Goal: Transaction & Acquisition: Purchase product/service

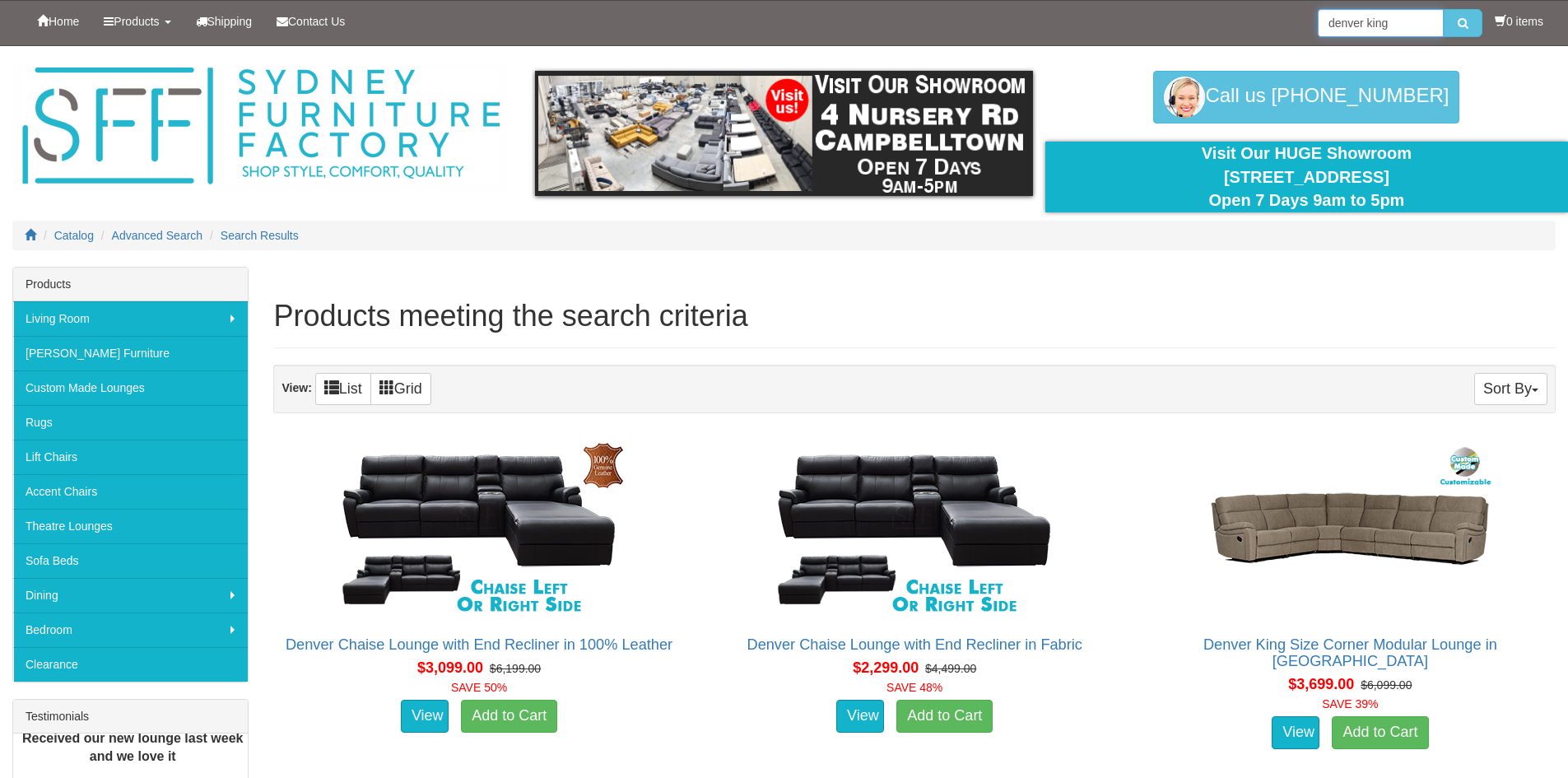
drag, startPoint x: 1414, startPoint y: 25, endPoint x: 1230, endPoint y: 18, distance: 184.1
click at [1230, 18] on div "Home Products Living Room Lounges Sofas Australian Made Lounges Corner Modular …" at bounding box center [784, 23] width 1543 height 45
type input "encore"
click at [1444, 9] on button "submit" at bounding box center [1463, 23] width 39 height 28
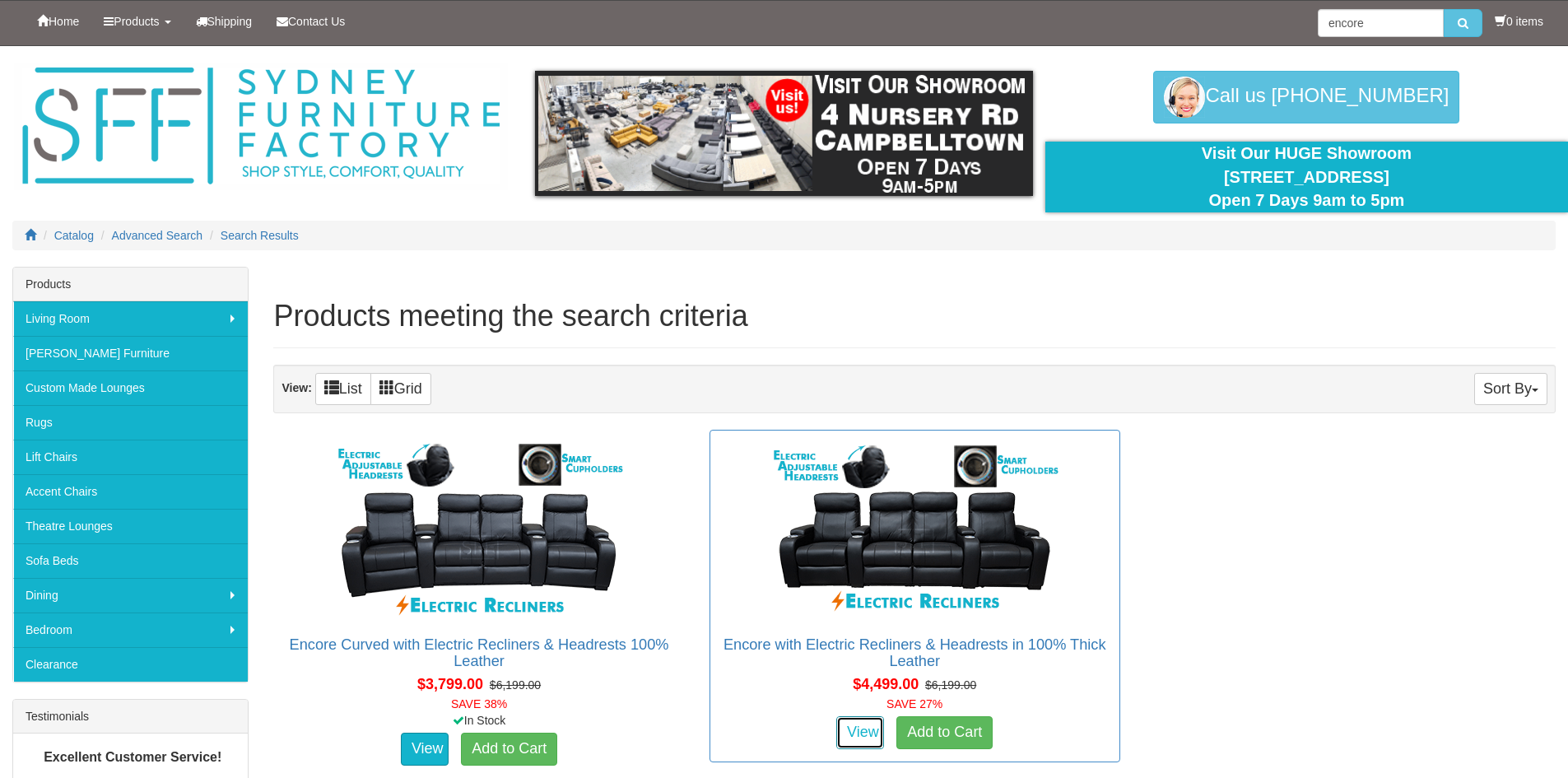
click at [861, 730] on link "View" at bounding box center [860, 732] width 48 height 33
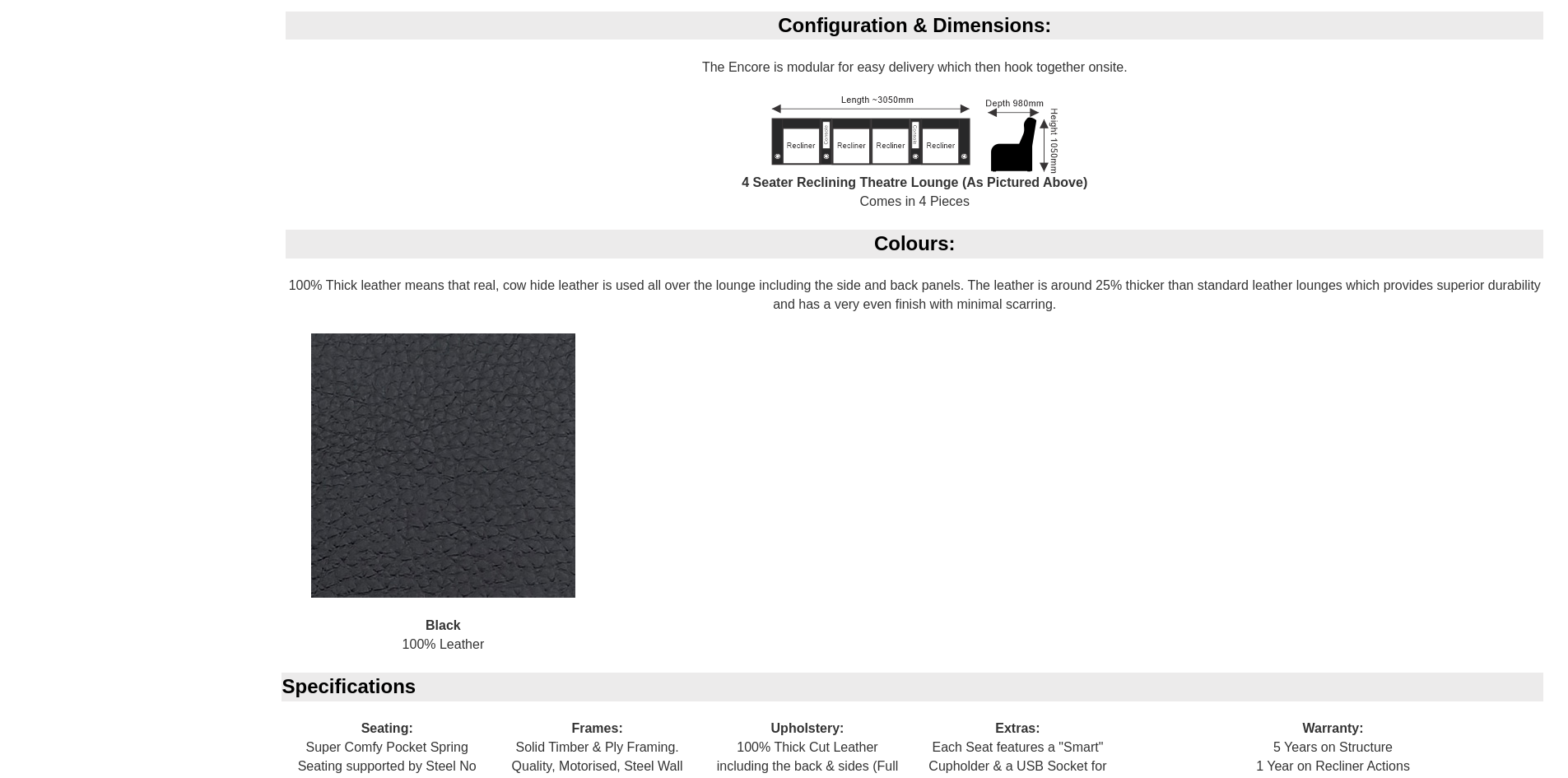
scroll to position [1236, 0]
